Goal: Task Accomplishment & Management: Manage account settings

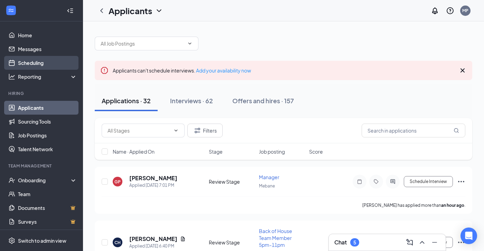
click at [44, 64] on link "Scheduling" at bounding box center [47, 63] width 59 height 14
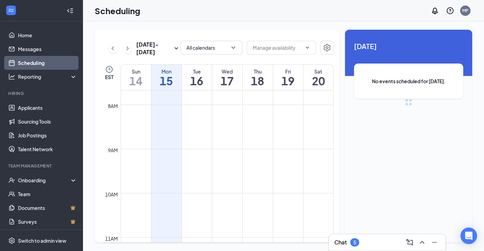
scroll to position [340, 0]
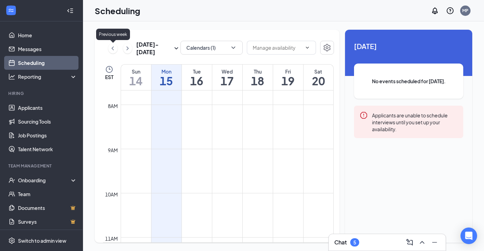
click at [113, 48] on icon "ChevronLeft" at bounding box center [112, 48] width 7 height 8
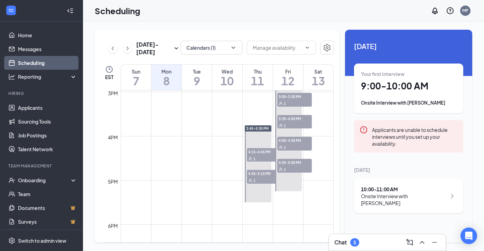
scroll to position [663, 0]
click at [261, 150] on span "4:15-4:45 PM" at bounding box center [264, 150] width 35 height 7
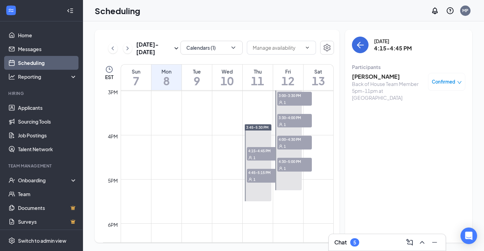
click at [256, 175] on span "4:45-5:15 PM" at bounding box center [264, 172] width 35 height 7
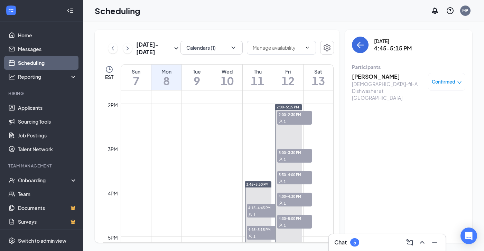
scroll to position [583, 0]
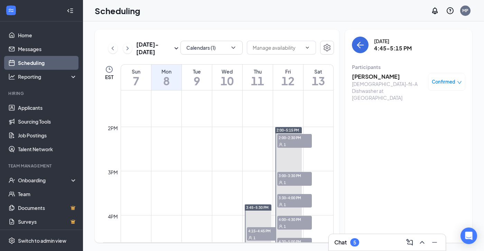
click at [298, 139] on span "2:00-2:30 PM" at bounding box center [294, 137] width 35 height 7
click at [299, 173] on span "3:00-3:30 PM" at bounding box center [294, 175] width 35 height 7
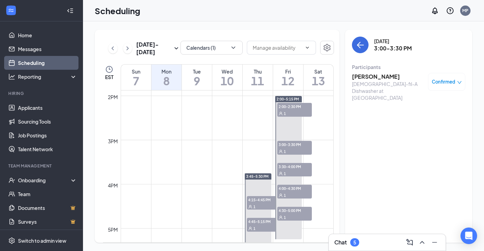
scroll to position [618, 0]
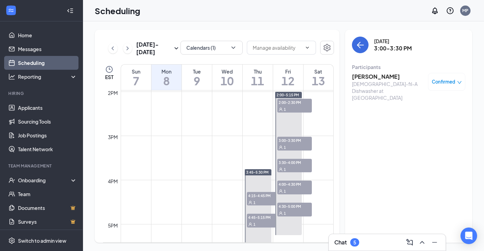
click at [261, 199] on div "1" at bounding box center [264, 202] width 35 height 7
click at [375, 77] on h3 "[PERSON_NAME]" at bounding box center [388, 77] width 73 height 8
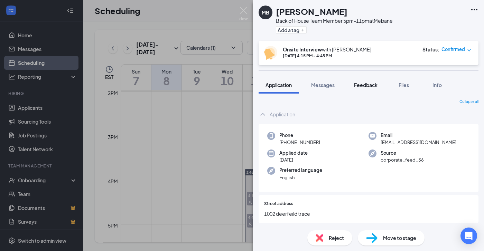
click at [369, 83] on span "Feedback" at bounding box center [365, 85] width 23 height 6
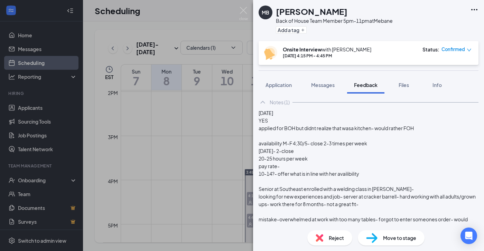
scroll to position [34, 0]
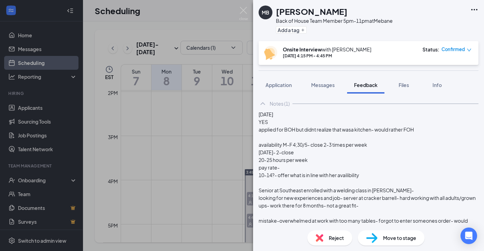
click at [275, 199] on div "YES applied for BOH but didnt realize that wasa kitchen- would rather FOH avail…" at bounding box center [368, 198] width 220 height 160
click at [279, 195] on div "YES applied for BOH but didnt realize that wasa kitchen- would rather FOH avail…" at bounding box center [368, 198] width 220 height 160
click at [275, 196] on div "YES applied for BOH but didnt realize that wasa kitchen- would rather FOH avail…" at bounding box center [368, 198] width 220 height 160
click at [378, 191] on div "YES applied for BOH but didnt realize that wasa kitchen- would rather FOH avail…" at bounding box center [368, 198] width 220 height 160
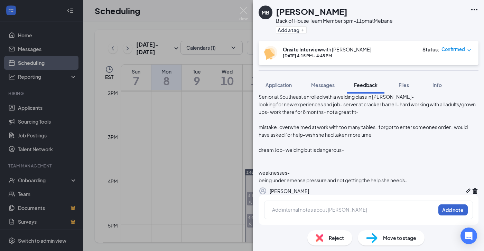
scroll to position [162, 0]
click at [464, 188] on icon "Pen" at bounding box center [467, 191] width 7 height 7
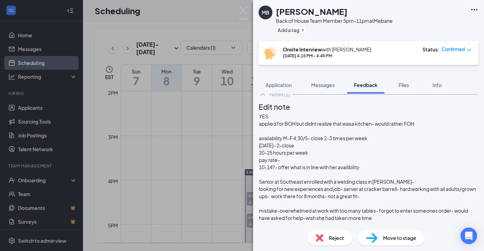
scroll to position [54, 0]
click at [379, 164] on div "10-14?- offer what is in line with her availibility" at bounding box center [368, 167] width 219 height 7
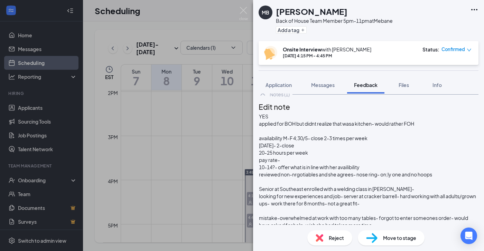
click at [403, 171] on span "reviewed non-nrgotiables and she agrees- nose ring- on;ly one and no hoops" at bounding box center [345, 174] width 173 height 6
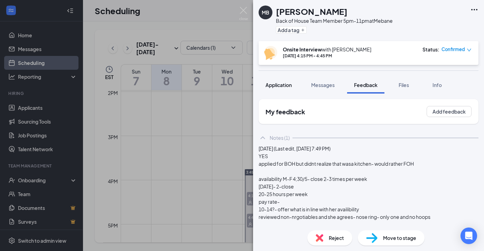
scroll to position [0, 0]
click at [272, 86] on span "Application" at bounding box center [278, 85] width 26 height 6
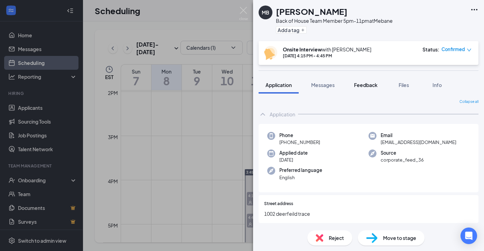
click at [372, 87] on span "Feedback" at bounding box center [365, 85] width 23 height 6
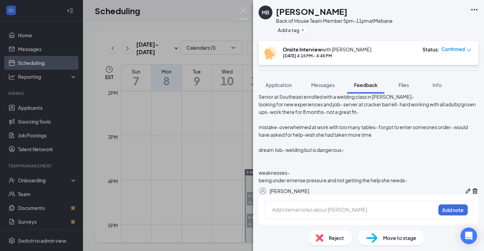
click at [464, 188] on icon "Pen" at bounding box center [467, 191] width 7 height 7
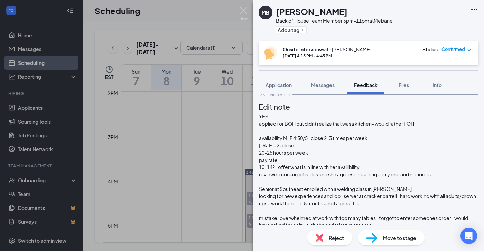
scroll to position [133, 0]
click at [276, 251] on div at bounding box center [368, 254] width 219 height 7
click at [279, 178] on div at bounding box center [368, 181] width 219 height 7
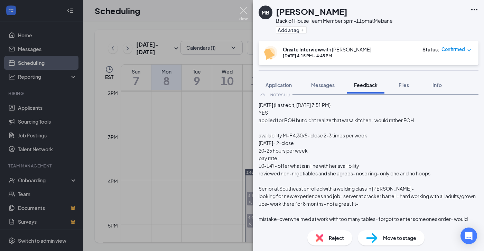
click at [240, 11] on img at bounding box center [243, 13] width 9 height 13
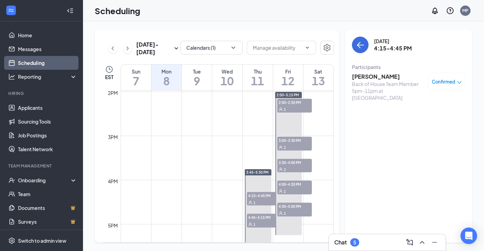
click at [267, 219] on span "4:45-5:15 PM" at bounding box center [264, 217] width 35 height 7
click at [386, 76] on h3 "[PERSON_NAME]" at bounding box center [388, 77] width 73 height 8
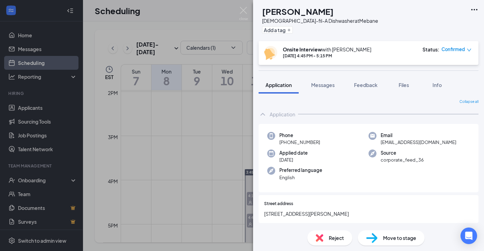
click at [334, 237] on span "Reject" at bounding box center [336, 238] width 15 height 8
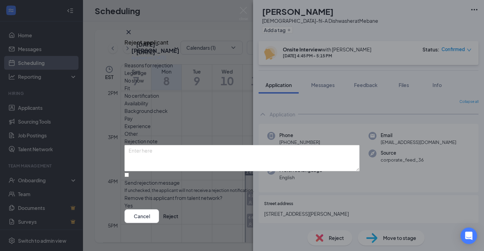
click at [148, 99] on span "Availability" at bounding box center [136, 103] width 24 height 8
click at [129, 173] on input "Send rejection message If unchecked, the applicant will not receive a rejection…" at bounding box center [126, 175] width 4 height 4
checkbox input "true"
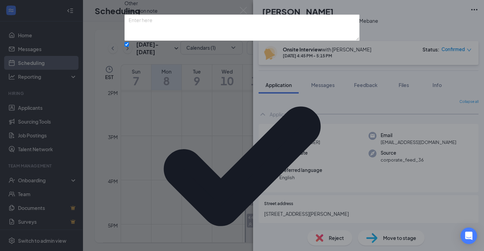
scroll to position [44, 0]
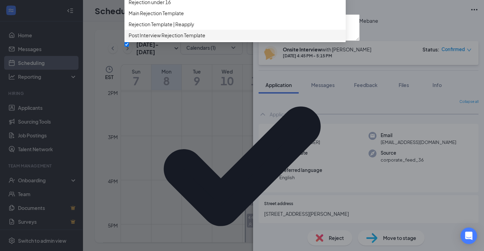
click at [196, 39] on span "Post Interview Rejection Template" at bounding box center [167, 35] width 77 height 8
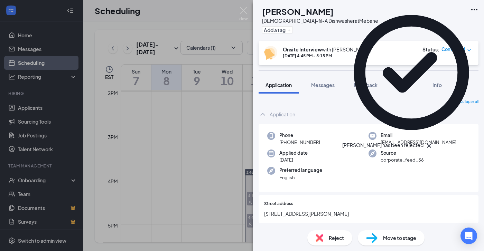
click at [431, 144] on icon "Cross" at bounding box center [429, 146] width 4 height 4
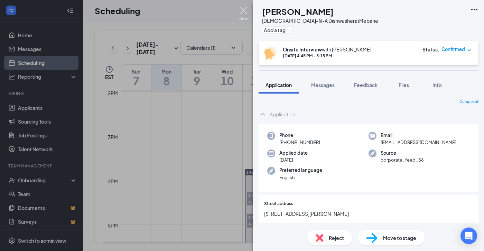
click at [244, 12] on img at bounding box center [243, 13] width 9 height 13
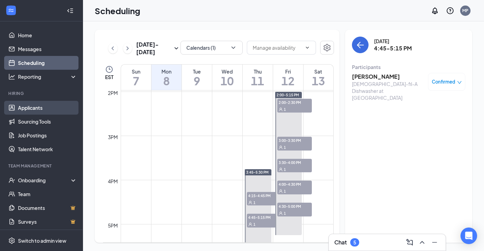
click at [35, 105] on link "Applicants" at bounding box center [47, 108] width 59 height 14
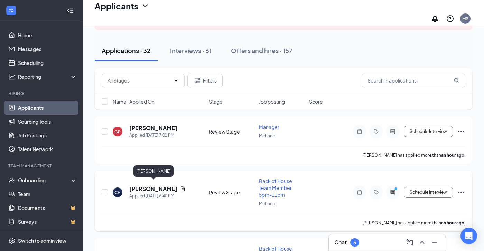
scroll to position [55, 0]
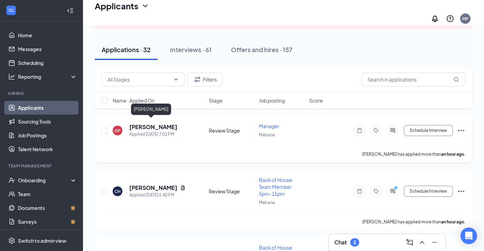
click at [148, 123] on h5 "[PERSON_NAME]" at bounding box center [153, 127] width 48 height 8
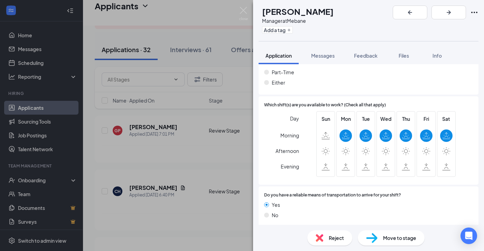
scroll to position [426, 0]
click at [245, 9] on img at bounding box center [243, 13] width 9 height 13
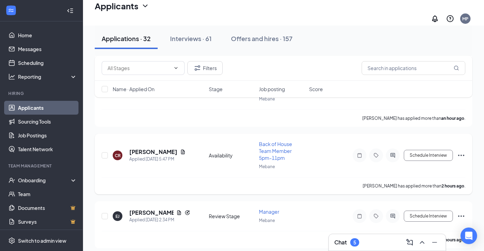
scroll to position [169, 0]
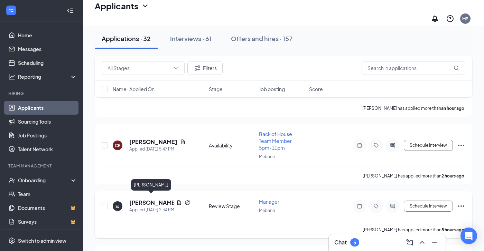
click at [155, 199] on h5 "[PERSON_NAME]" at bounding box center [151, 203] width 44 height 8
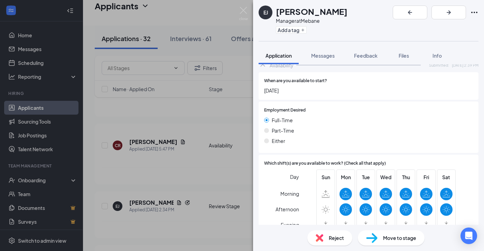
scroll to position [497, 0]
click at [245, 10] on img at bounding box center [243, 13] width 9 height 13
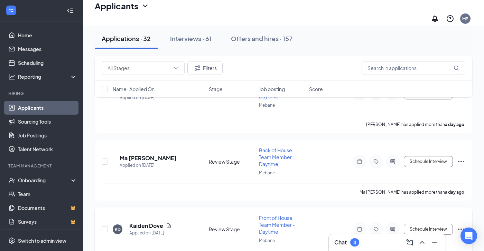
scroll to position [748, 0]
click at [351, 239] on div "4" at bounding box center [354, 242] width 9 height 8
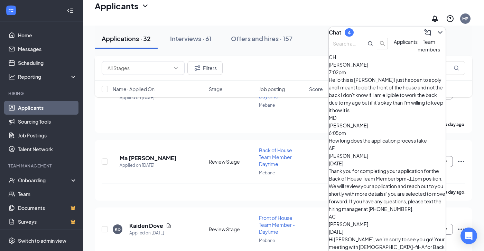
click at [371, 93] on div "Hello this is [PERSON_NAME] I just happen to apply and I meant to do the front …" at bounding box center [387, 95] width 117 height 38
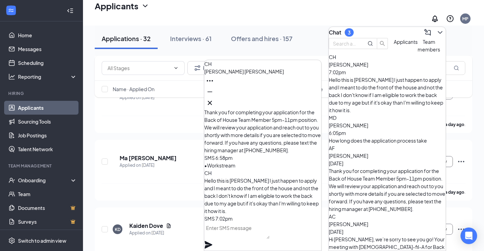
click at [369, 137] on div "How long does the application process take" at bounding box center [387, 141] width 117 height 8
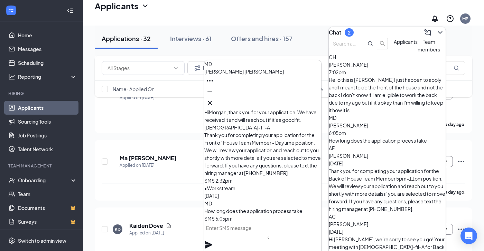
click at [363, 167] on div "Thank you for completing your application for the Back of House Team Member 5pm…" at bounding box center [387, 190] width 117 height 46
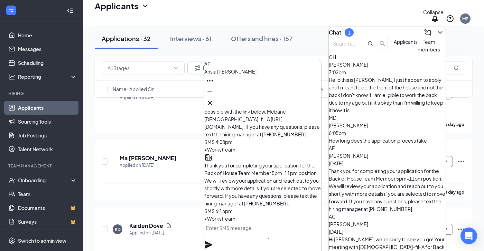
click at [436, 28] on icon "ChevronDown" at bounding box center [440, 32] width 8 height 8
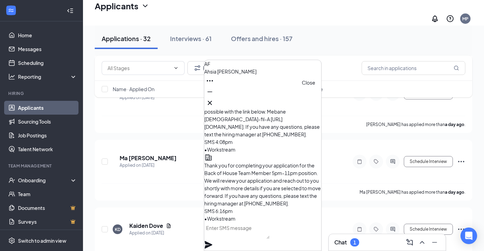
click at [214, 99] on icon "Cross" at bounding box center [210, 103] width 8 height 8
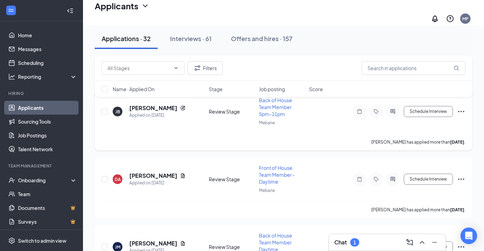
scroll to position [1068, 0]
click at [160, 105] on h5 "[PERSON_NAME]" at bounding box center [153, 109] width 48 height 8
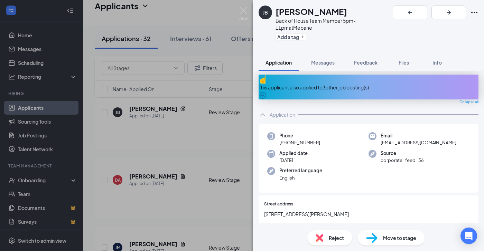
scroll to position [1, 0]
click at [391, 236] on span "Move to stage" at bounding box center [399, 238] width 33 height 8
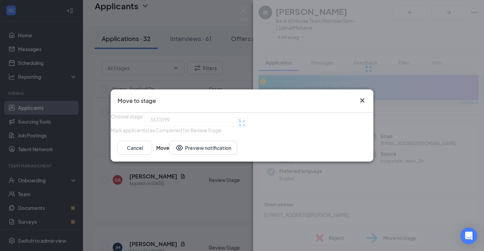
type input "Onsite Interview (next stage)"
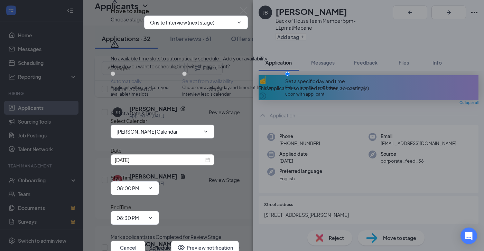
click at [361, 16] on div "Move to stage" at bounding box center [242, 11] width 263 height 9
click at [117, 3] on icon "Cross" at bounding box center [115, 1] width 4 height 4
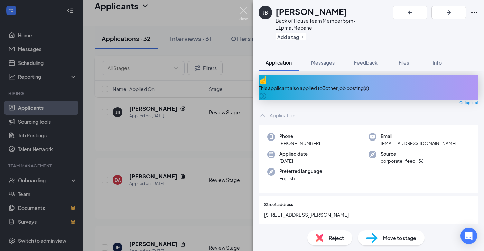
click at [243, 11] on img at bounding box center [243, 13] width 9 height 13
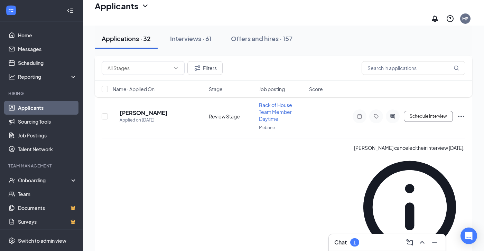
scroll to position [1554, 0]
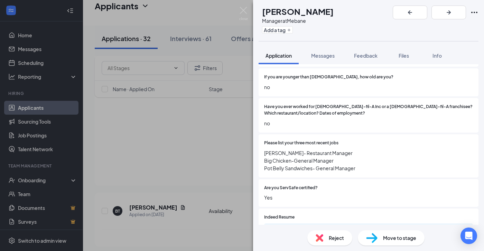
scroll to position [207, 0]
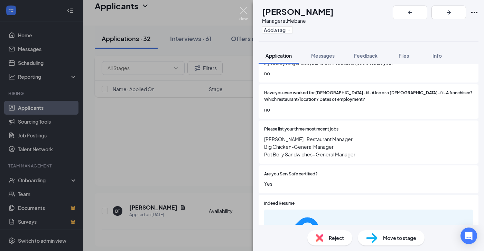
click at [244, 9] on img at bounding box center [243, 13] width 9 height 13
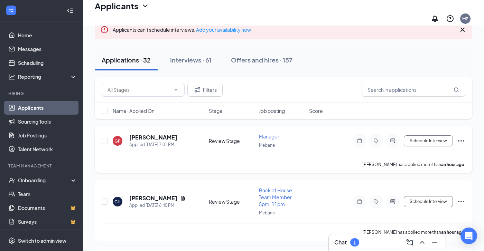
scroll to position [45, 0]
click at [152, 196] on h5 "[PERSON_NAME]" at bounding box center [153, 198] width 48 height 8
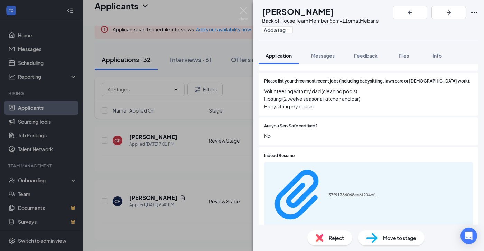
scroll to position [286, 0]
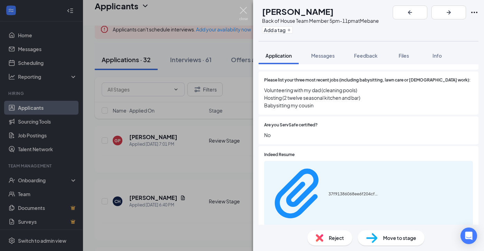
click at [242, 9] on img at bounding box center [243, 13] width 9 height 13
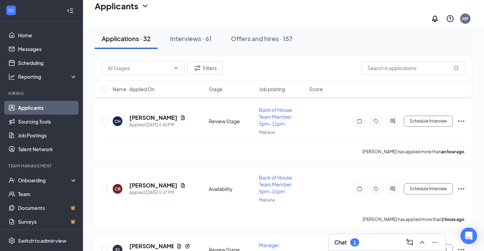
scroll to position [126, 0]
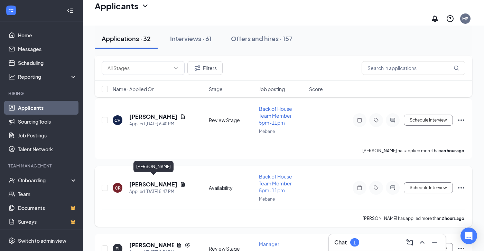
click at [171, 181] on h5 "[PERSON_NAME]" at bounding box center [153, 185] width 48 height 8
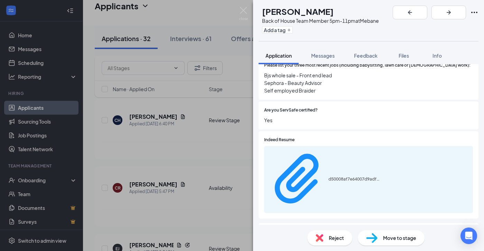
scroll to position [293, 0]
click at [242, 11] on img at bounding box center [243, 13] width 9 height 13
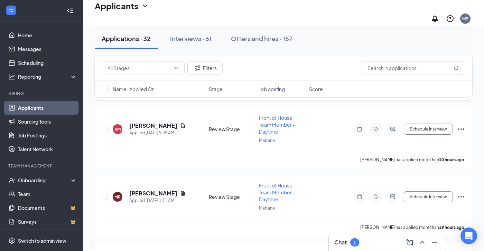
scroll to position [307, 0]
click at [152, 191] on h5 "[PERSON_NAME]" at bounding box center [153, 193] width 48 height 8
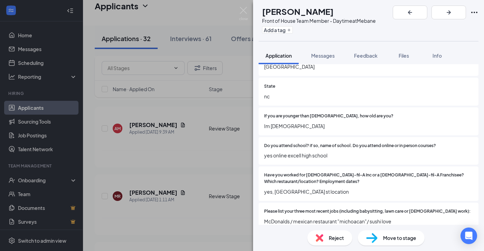
scroll to position [145, 0]
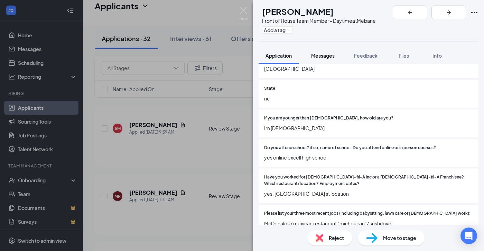
click at [323, 55] on span "Messages" at bounding box center [322, 56] width 23 height 6
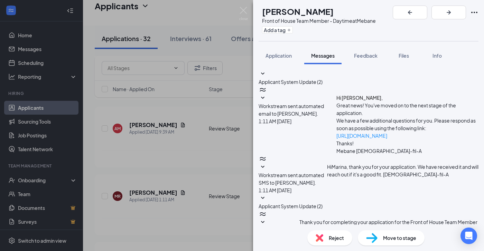
drag, startPoint x: 394, startPoint y: 168, endPoint x: 424, endPoint y: 177, distance: 31.2
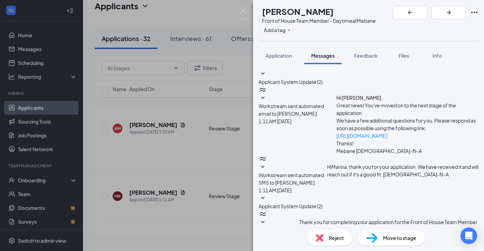
paste textarea "however we require all employees to available at least 2 Fridays and 2 Saturday…"
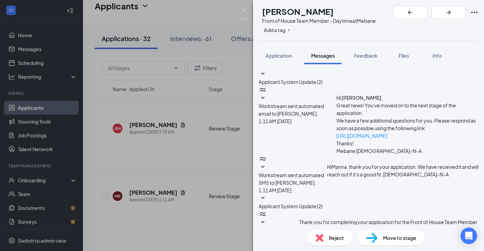
type textarea "Good evening- we have reviewed your application and noticed you are not availab…"
click at [244, 8] on img at bounding box center [243, 13] width 9 height 13
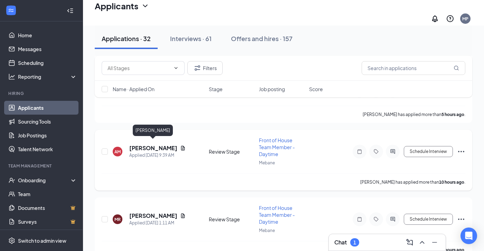
scroll to position [280, 0]
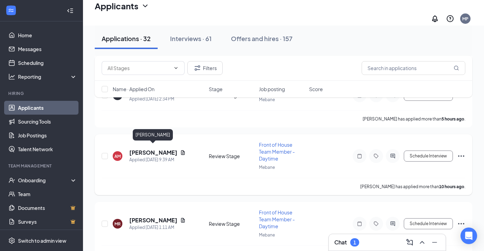
click at [140, 149] on h5 "[PERSON_NAME]" at bounding box center [153, 153] width 48 height 8
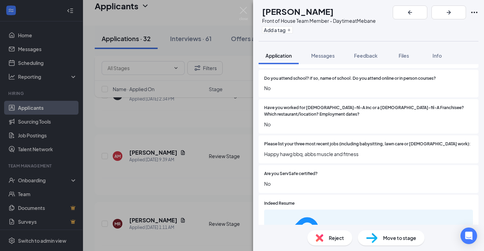
scroll to position [255, 0]
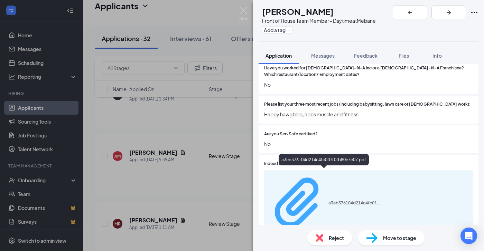
click at [334, 200] on div "a3eb376104d214c4fc0f010fb80e7e07.pdf" at bounding box center [354, 203] width 52 height 6
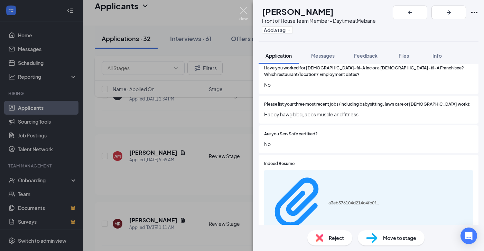
click at [241, 11] on img at bounding box center [243, 13] width 9 height 13
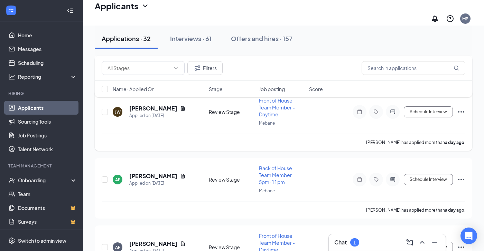
scroll to position [428, 0]
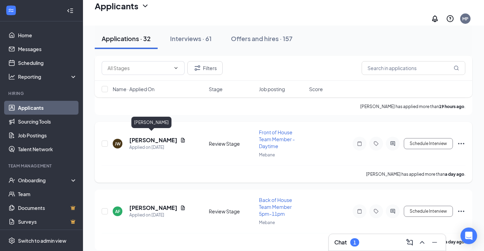
click at [149, 136] on h5 "[PERSON_NAME]" at bounding box center [153, 140] width 48 height 8
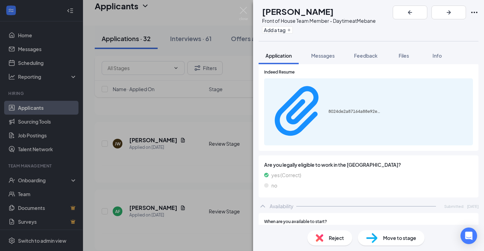
scroll to position [345, 0]
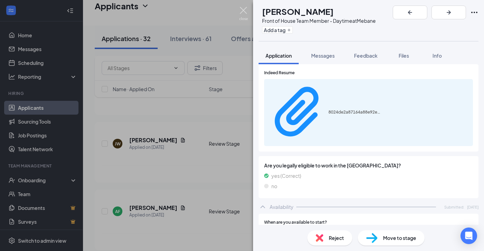
click at [244, 11] on img at bounding box center [243, 13] width 9 height 13
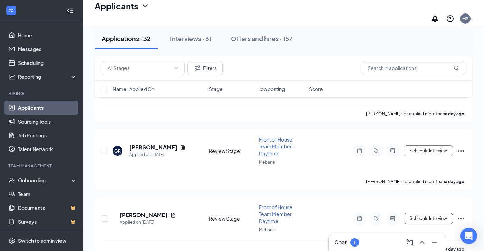
scroll to position [631, 0]
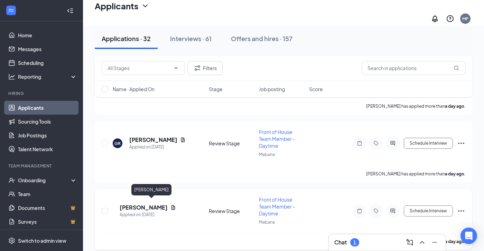
click at [153, 204] on h5 "[PERSON_NAME]" at bounding box center [144, 208] width 48 height 8
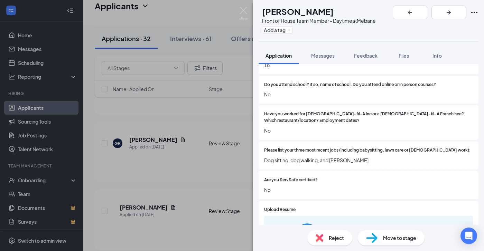
scroll to position [210, 0]
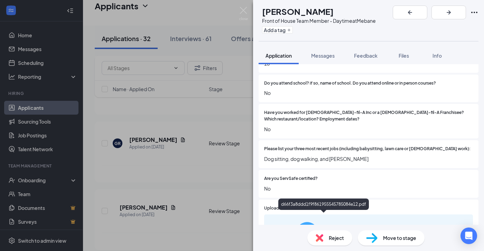
click at [328, 245] on div "d66f3a8ddd1f9f861955545785084e12.pdf" at bounding box center [354, 248] width 52 height 6
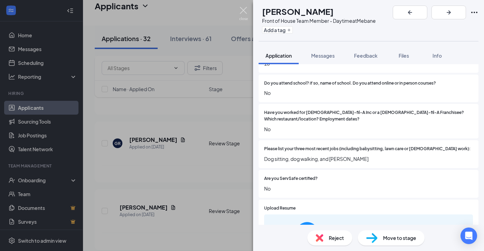
click at [243, 9] on img at bounding box center [243, 13] width 9 height 13
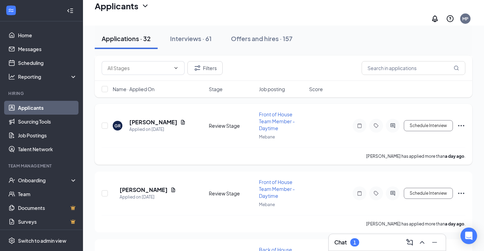
scroll to position [649, 0]
click at [157, 120] on h5 "[PERSON_NAME]" at bounding box center [153, 122] width 48 height 8
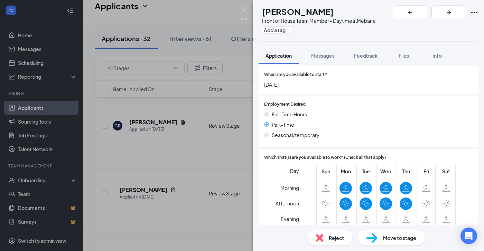
scroll to position [500, 0]
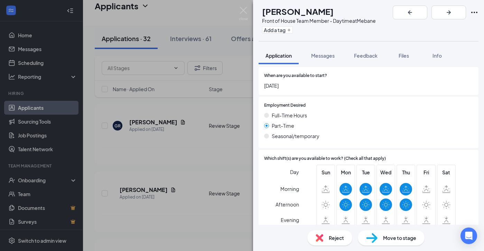
click at [334, 238] on span "Reject" at bounding box center [336, 238] width 15 height 8
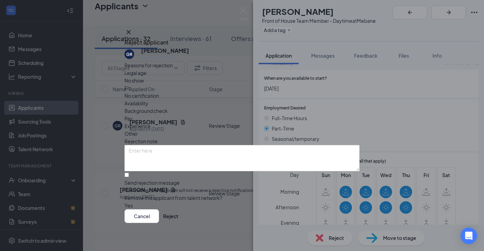
click at [148, 99] on span "Availability" at bounding box center [136, 103] width 24 height 8
click at [152, 145] on textarea at bounding box center [241, 158] width 235 height 26
type textarea "not available [DATE] or Saturdays"
click at [178, 217] on button "Reject" at bounding box center [170, 216] width 15 height 14
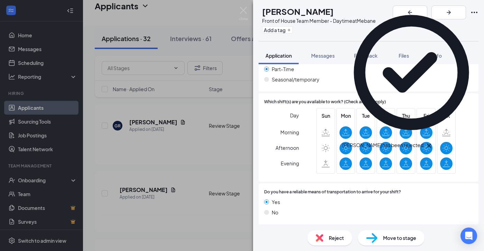
scroll to position [489, 0]
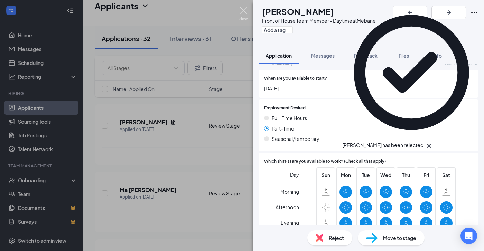
click at [242, 9] on img at bounding box center [243, 13] width 9 height 13
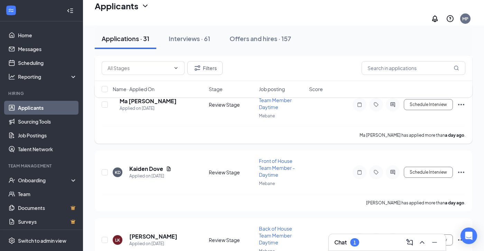
scroll to position [740, 0]
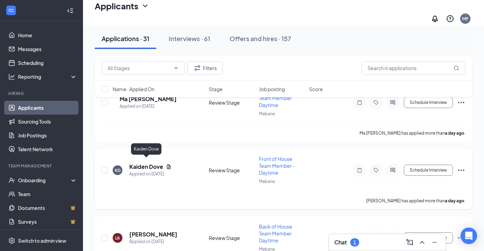
click at [153, 164] on h5 "Kaiden Dove" at bounding box center [146, 167] width 34 height 8
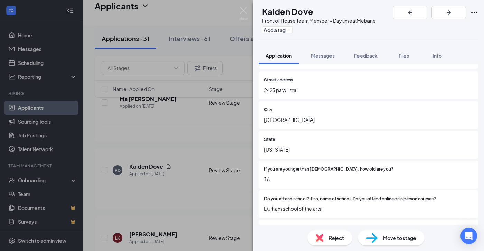
scroll to position [89, 0]
